Goal: Transaction & Acquisition: Book appointment/travel/reservation

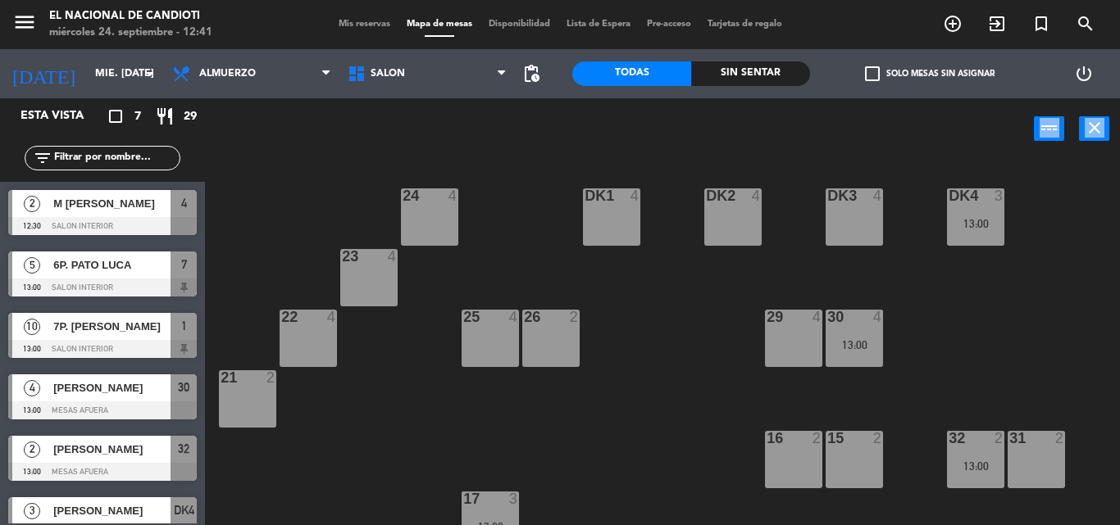
scroll to position [266, 0]
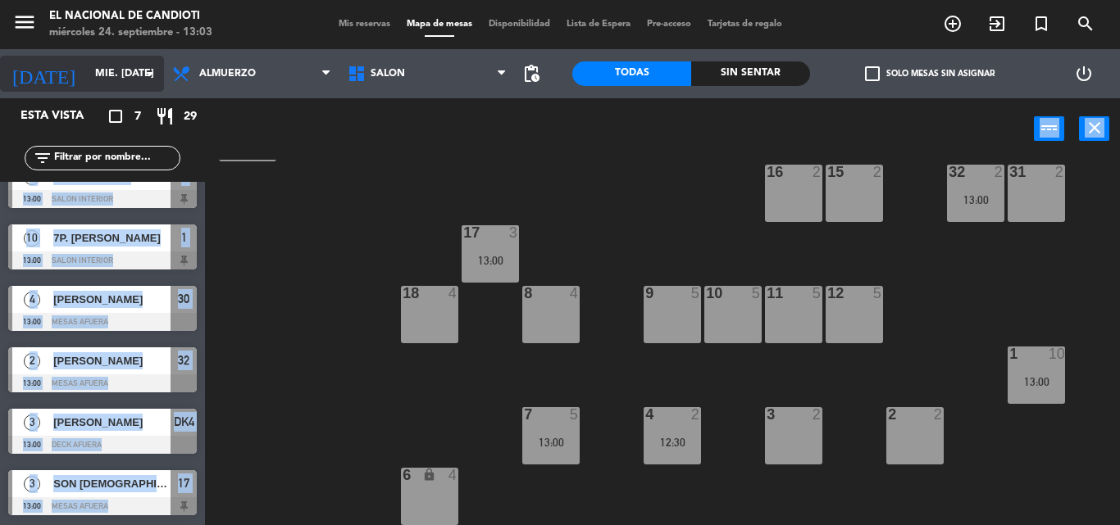
click at [89, 56] on div "[DATE] mié. [DATE] arrow_drop_down" at bounding box center [82, 74] width 164 height 36
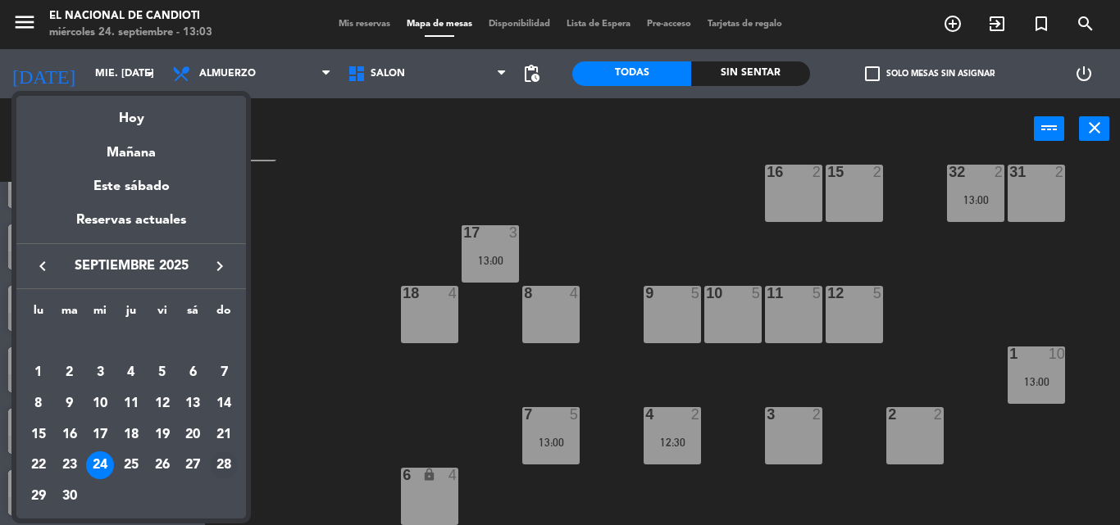
click at [227, 463] on div "28" at bounding box center [224, 466] width 28 height 28
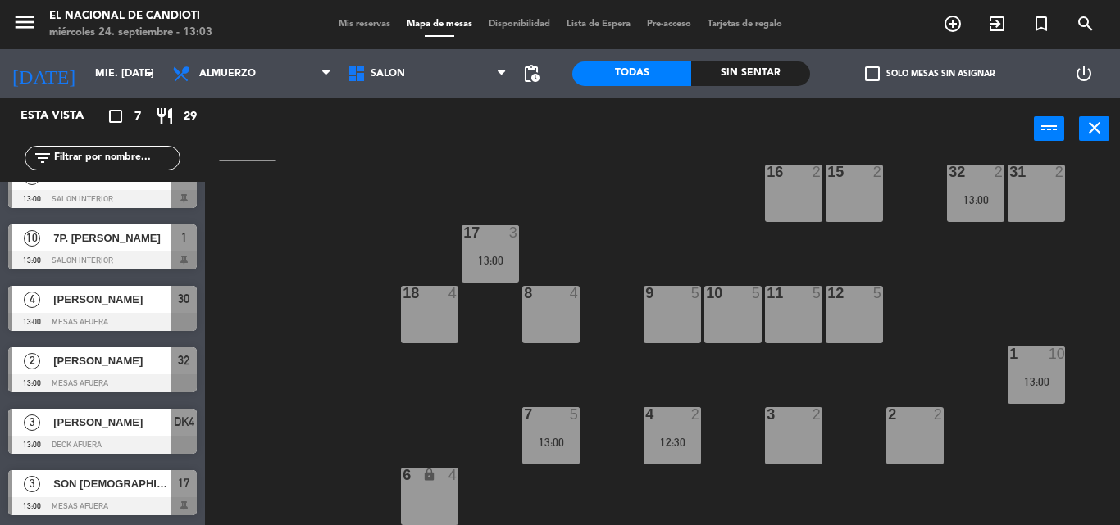
type input "dom. [DATE]"
click at [227, 463] on div "24 4 DK1 4 DK2 4 DK3 4 DK4 3 13:00 23 4 22 4 25 4 26 2 30 4 13:00 29 4 21 2 16 …" at bounding box center [667, 343] width 903 height 366
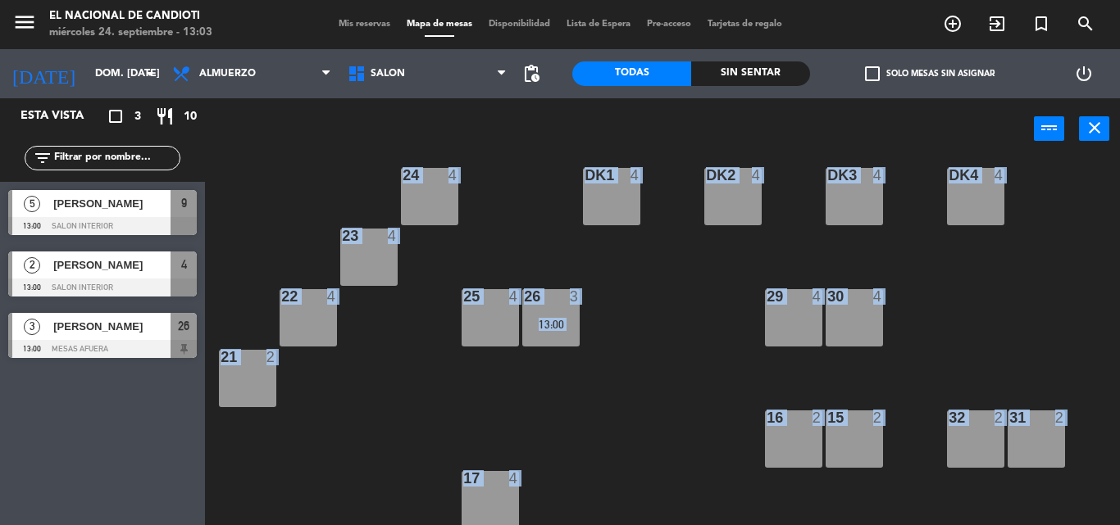
scroll to position [0, 0]
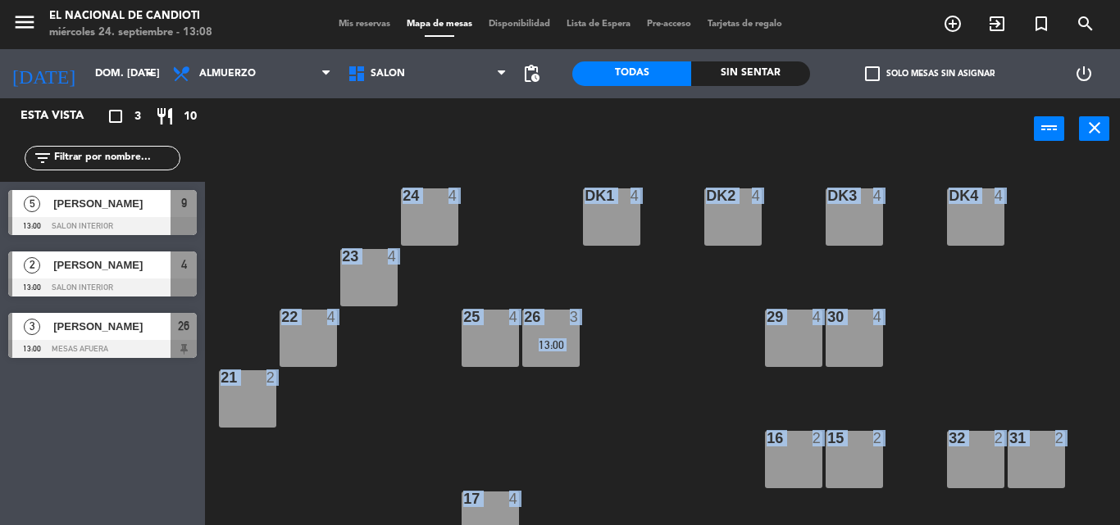
click at [850, 340] on div "30 4" at bounding box center [853, 338] width 57 height 57
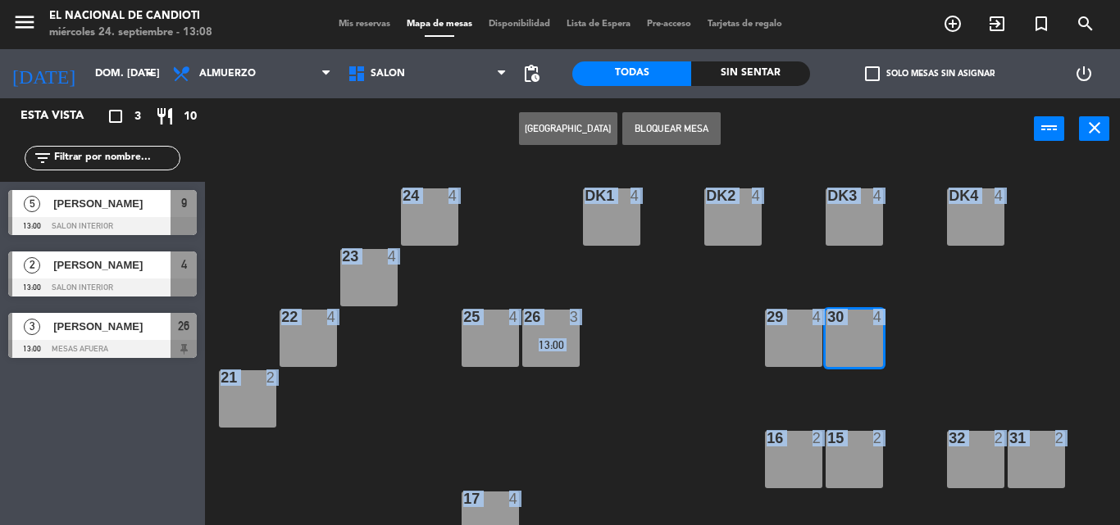
click at [579, 123] on button "[GEOGRAPHIC_DATA]" at bounding box center [568, 128] width 98 height 33
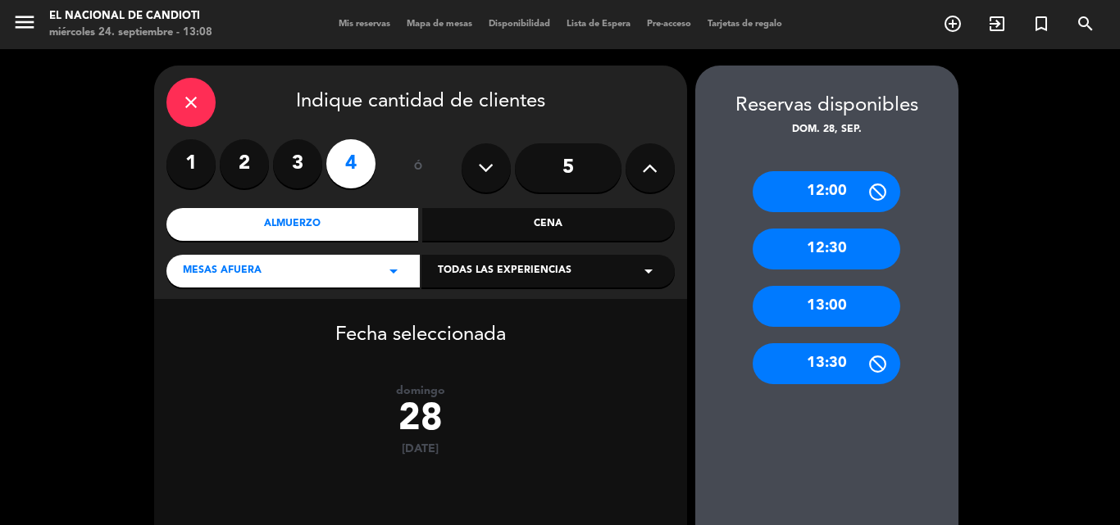
click at [191, 100] on icon "close" at bounding box center [191, 103] width 20 height 20
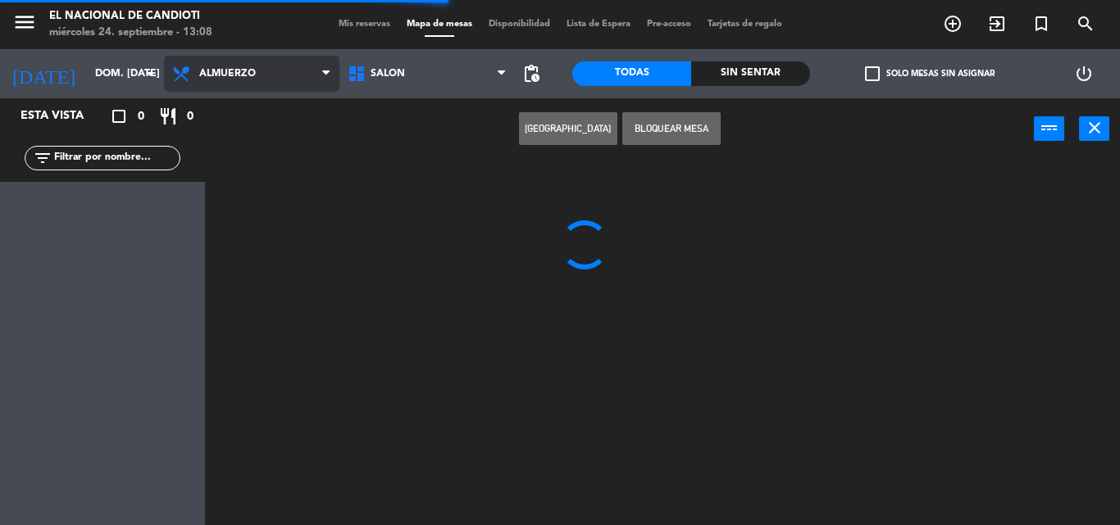
click at [271, 64] on span "Almuerzo" at bounding box center [251, 74] width 175 height 36
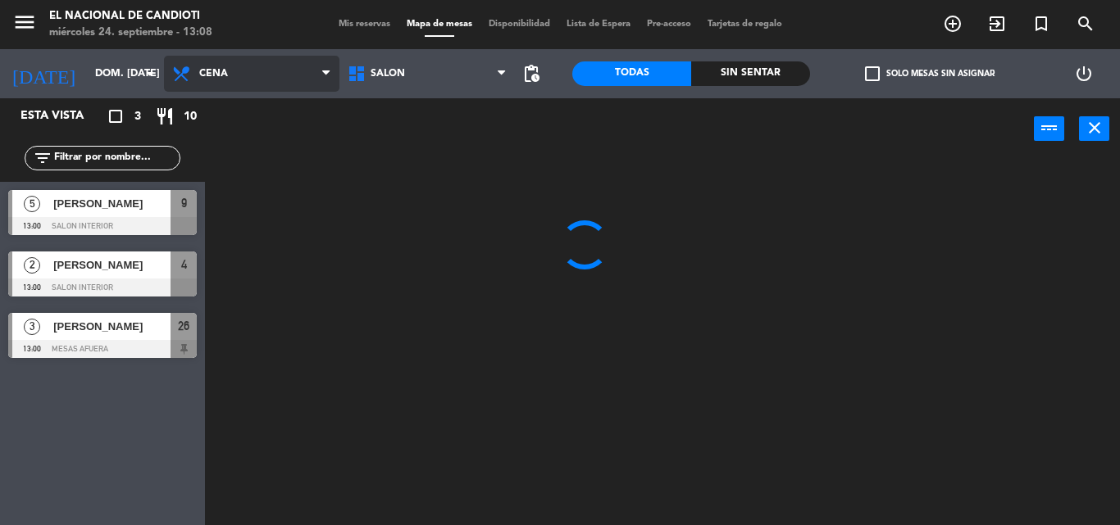
click at [284, 157] on ng-component "menu El Nacional de Candioti miércoles 24. septiembre - 13:08 Mis reservas Mapa…" at bounding box center [560, 262] width 1120 height 525
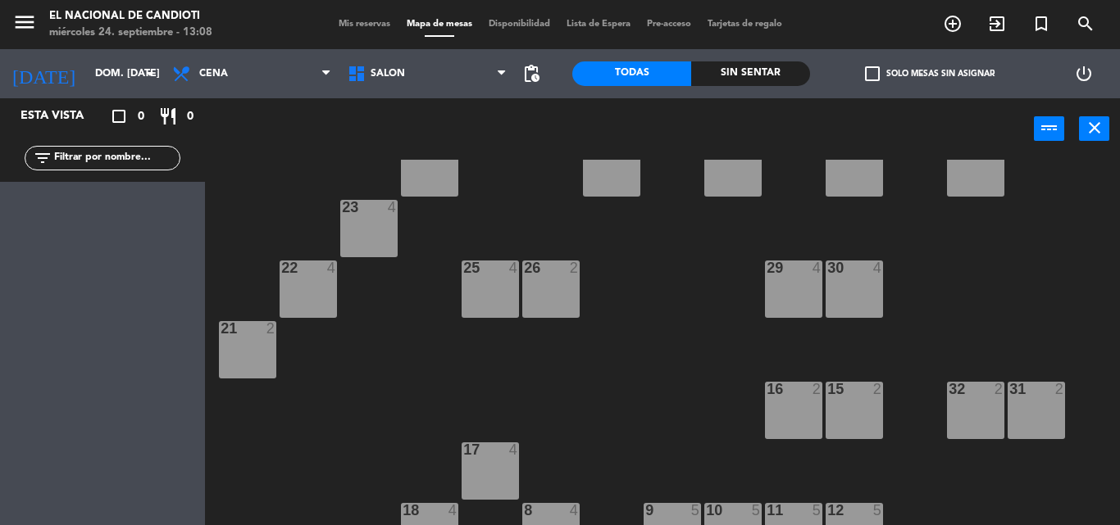
scroll to position [20, 0]
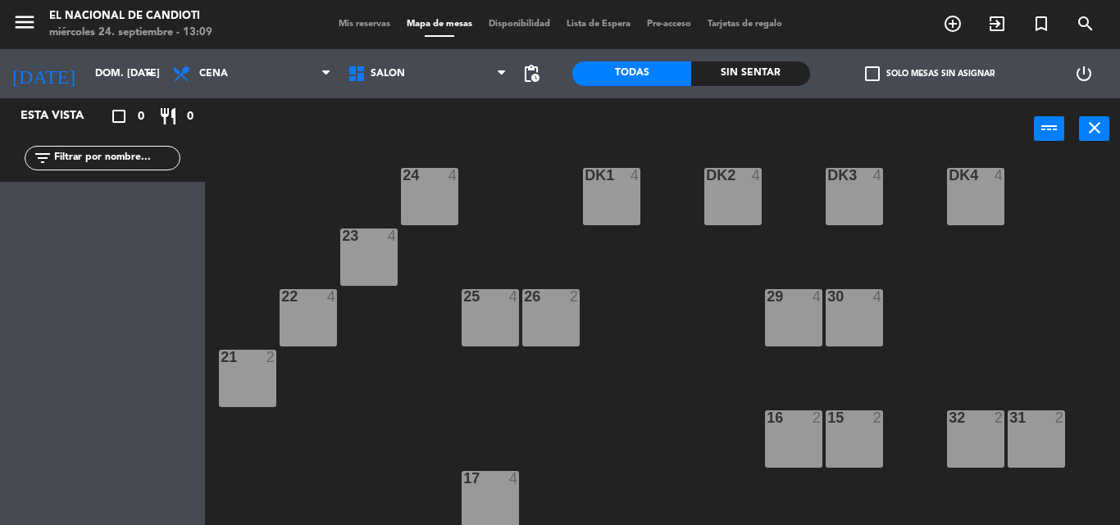
click at [865, 338] on div "30 4" at bounding box center [853, 317] width 57 height 57
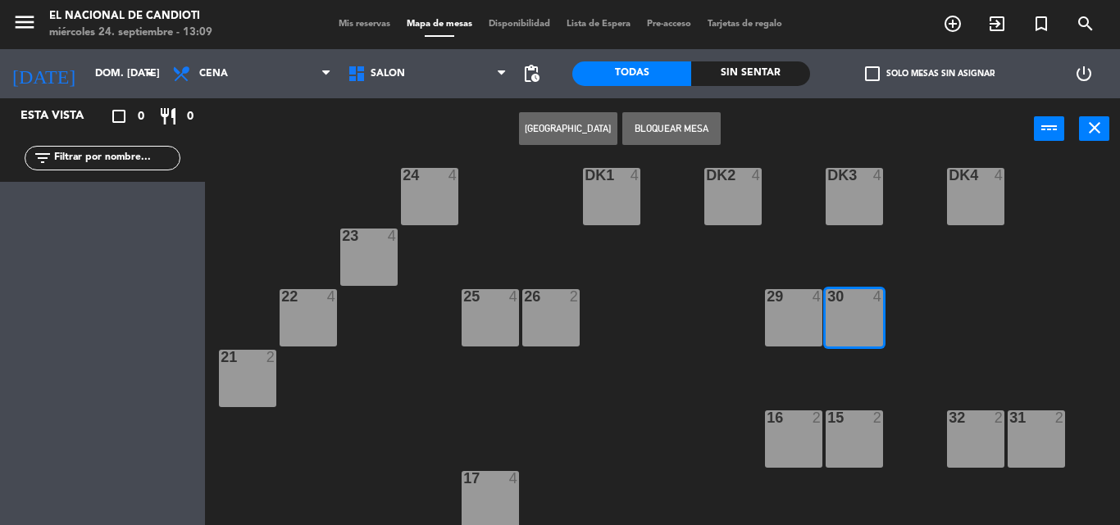
click at [532, 119] on button "[GEOGRAPHIC_DATA]" at bounding box center [568, 128] width 98 height 33
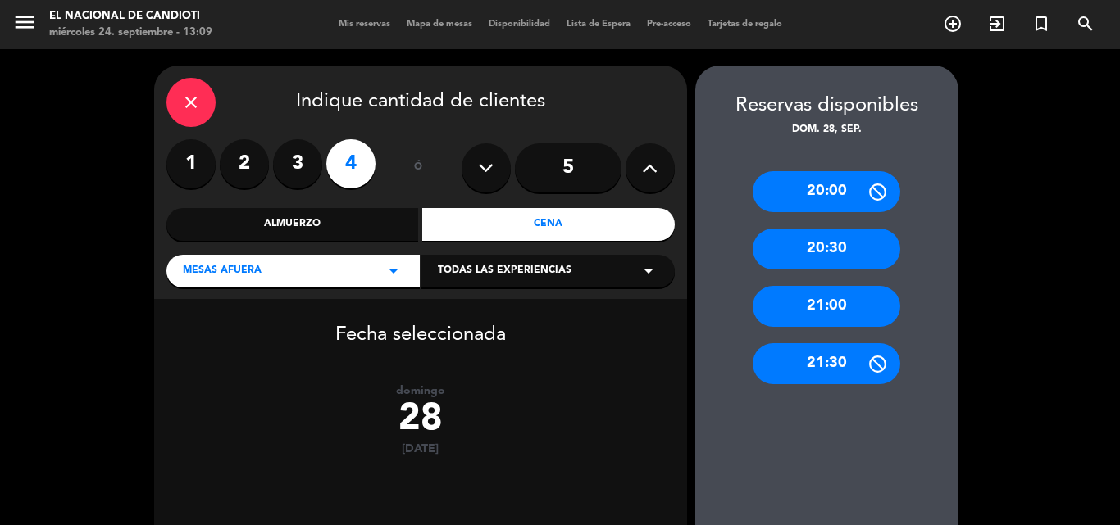
click at [811, 255] on div "20:30" at bounding box center [826, 249] width 148 height 41
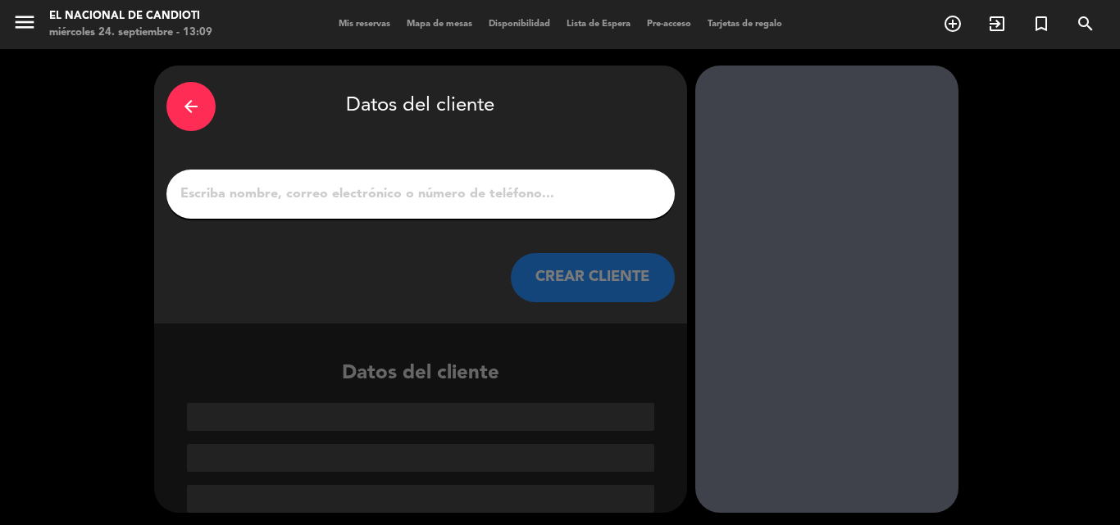
click at [430, 197] on input "1" at bounding box center [421, 194] width 484 height 23
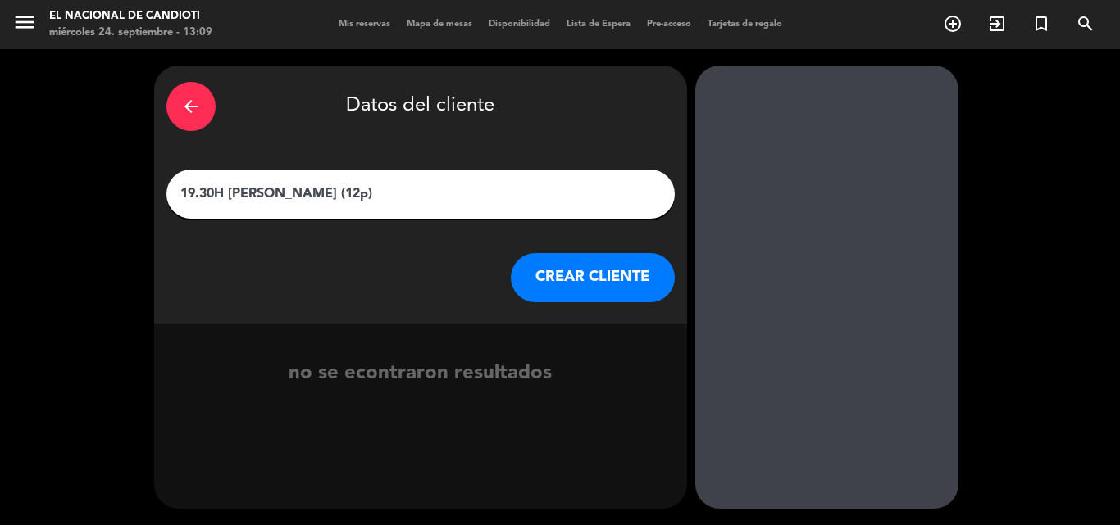
type input "19.30H [PERSON_NAME] (12p)"
click at [610, 282] on button "CREAR CLIENTE" at bounding box center [593, 277] width 164 height 49
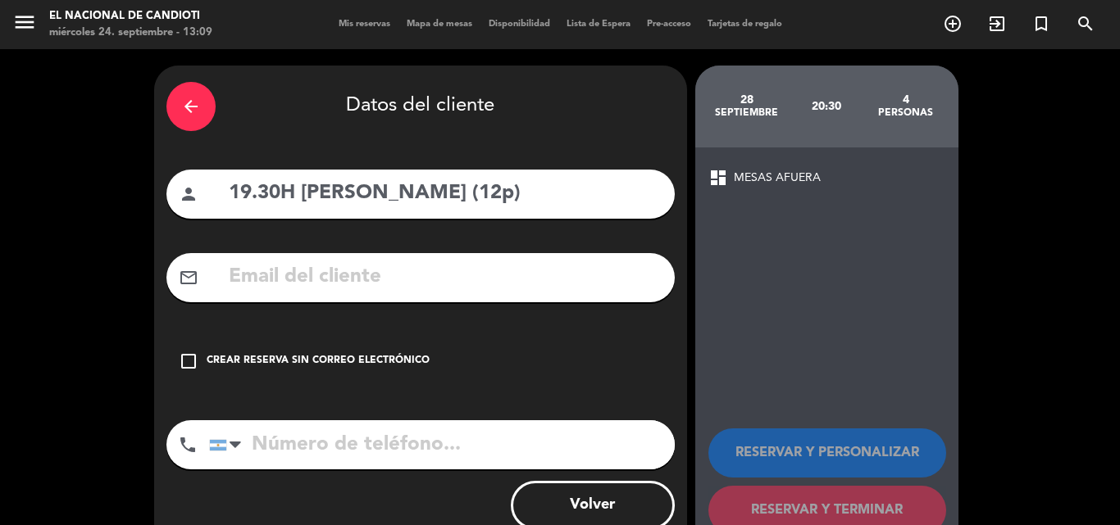
click at [264, 361] on div "Crear reserva sin correo electrónico" at bounding box center [318, 361] width 223 height 16
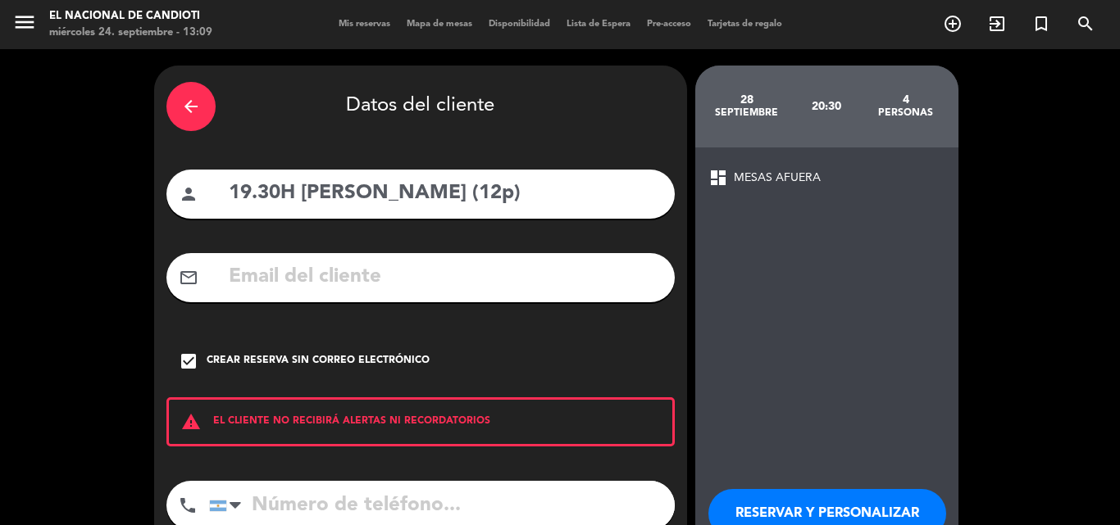
click at [271, 512] on input "tel" at bounding box center [442, 505] width 466 height 49
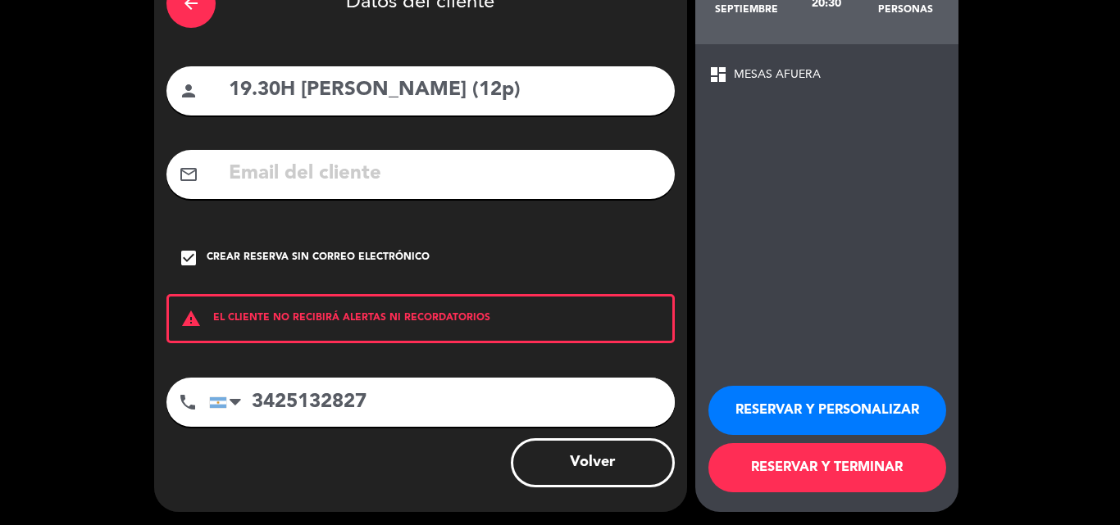
scroll to position [107, 0]
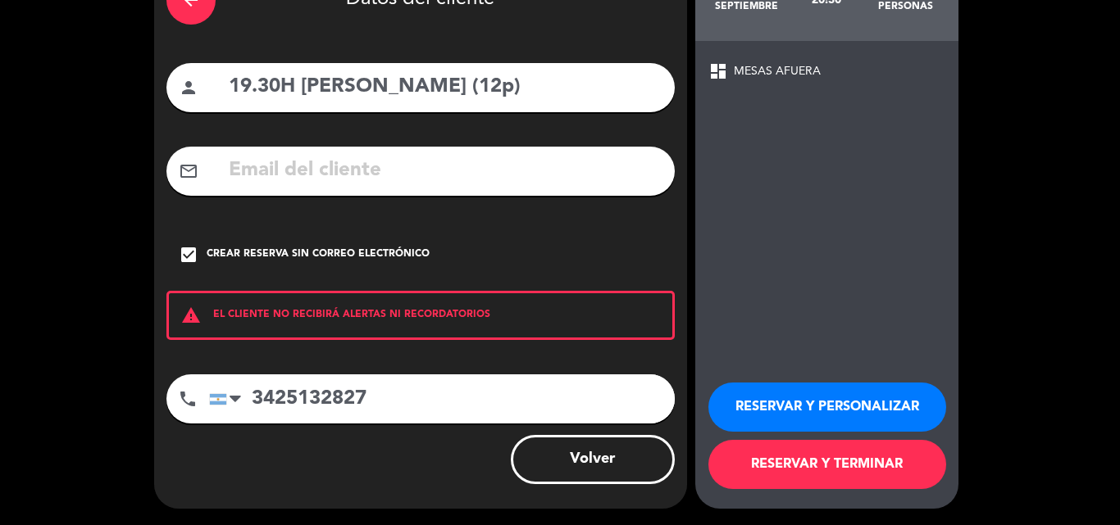
type input "3425132827"
click at [806, 463] on button "RESERVAR Y TERMINAR" at bounding box center [827, 464] width 238 height 49
